Goal: Transaction & Acquisition: Purchase product/service

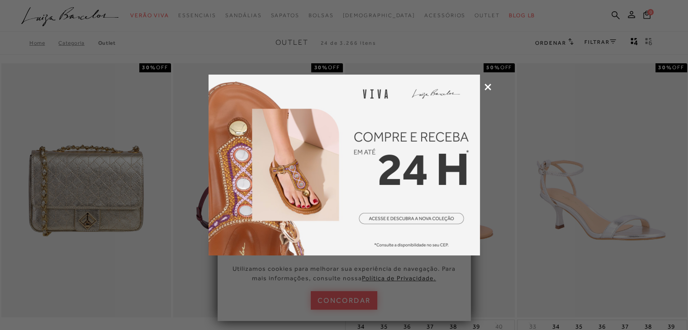
click at [489, 89] on icon at bounding box center [487, 87] width 7 height 7
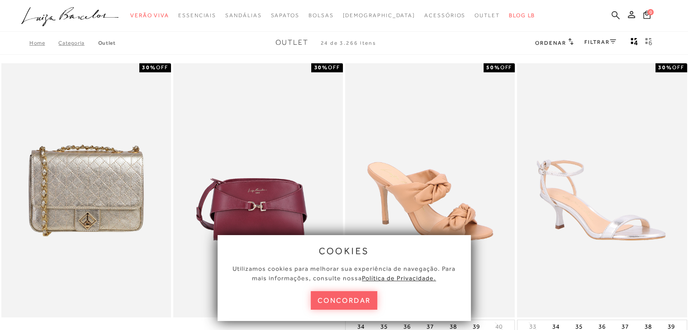
click at [617, 15] on icon at bounding box center [616, 15] width 8 height 9
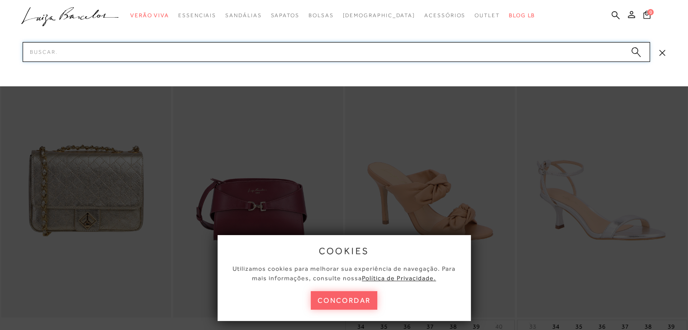
click at [523, 57] on input "Pesquisar" at bounding box center [336, 52] width 627 height 20
type input "papete"
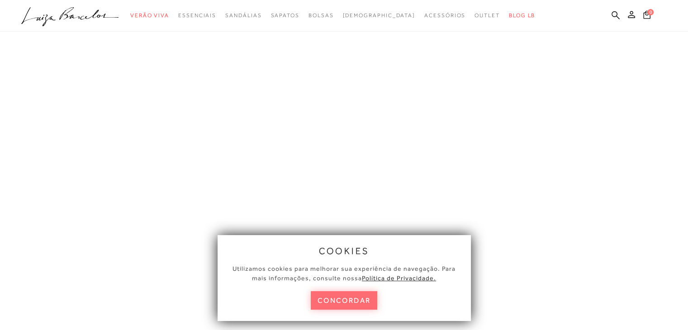
click at [347, 292] on button "concordar" at bounding box center [344, 300] width 67 height 19
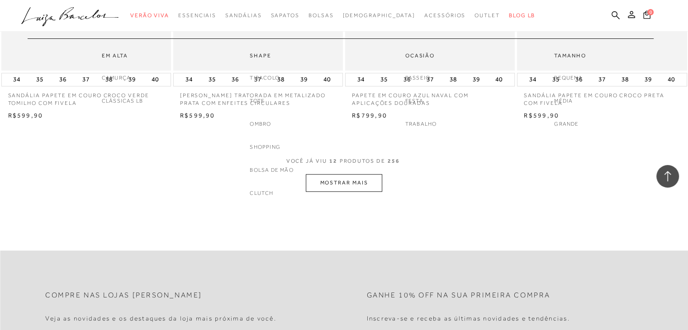
scroll to position [905, 0]
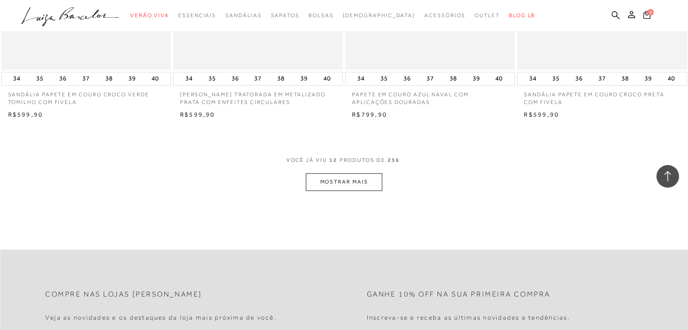
click at [340, 188] on button "MOSTRAR MAIS" at bounding box center [344, 182] width 76 height 18
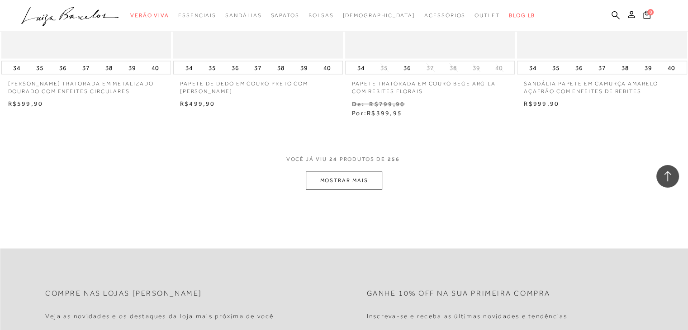
scroll to position [1882, 0]
